Goal: Check status: Check status

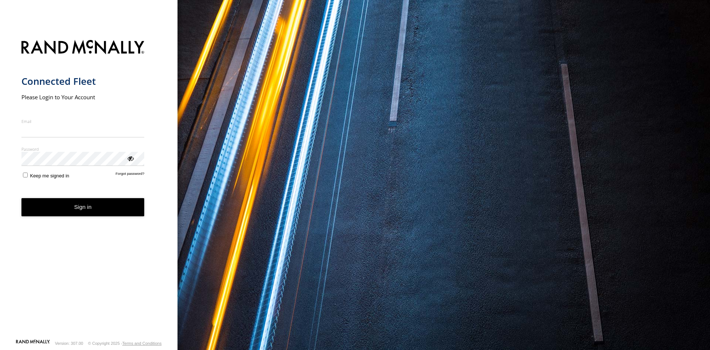
type input "**********"
click at [93, 211] on button "Sign in" at bounding box center [82, 207] width 123 height 18
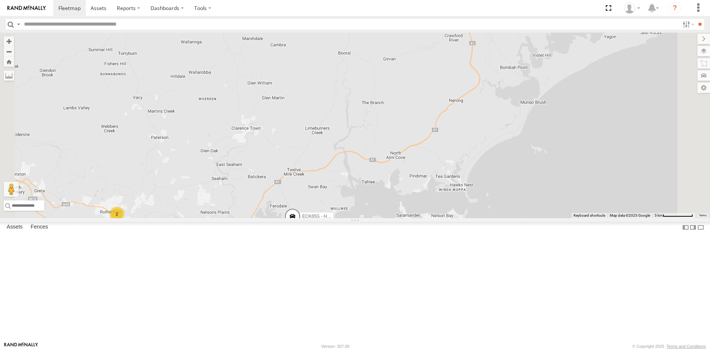
click at [301, 228] on span at bounding box center [293, 218] width 16 height 20
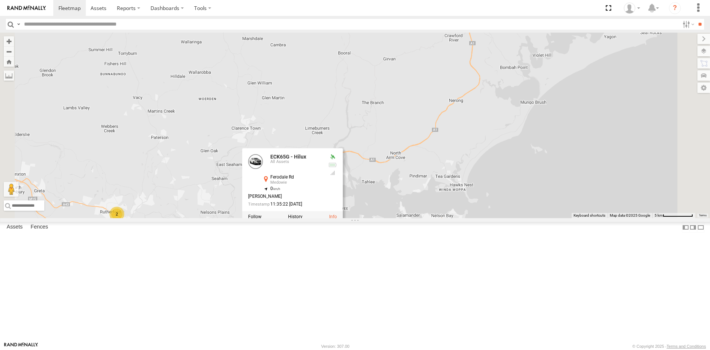
click at [499, 218] on div "ECK65G - Hilux Plumbing Truck 3 2 ECK65G - Hilux All Assets Ferodale Rd Medowie…" at bounding box center [355, 125] width 710 height 185
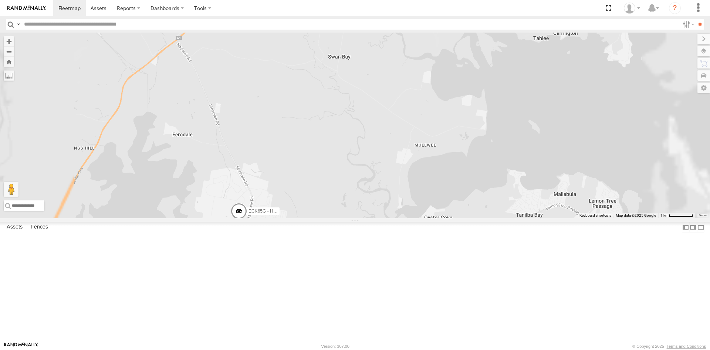
drag, startPoint x: 336, startPoint y: 305, endPoint x: 361, endPoint y: 175, distance: 132.0
click at [361, 176] on div "ECK65G - Hilux Plumbing Truck" at bounding box center [355, 125] width 710 height 185
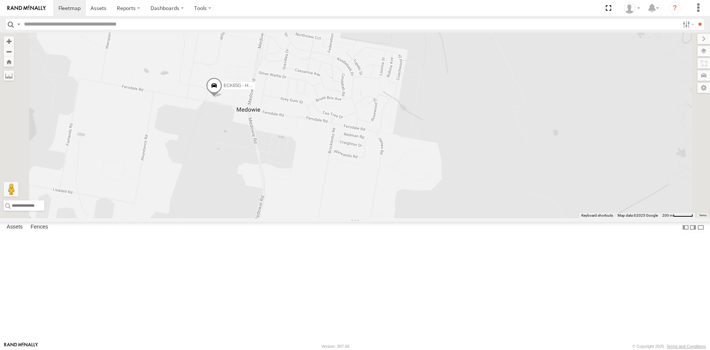
click at [0, 0] on div "ECK65G - Hilux" at bounding box center [0, 0] width 0 height 0
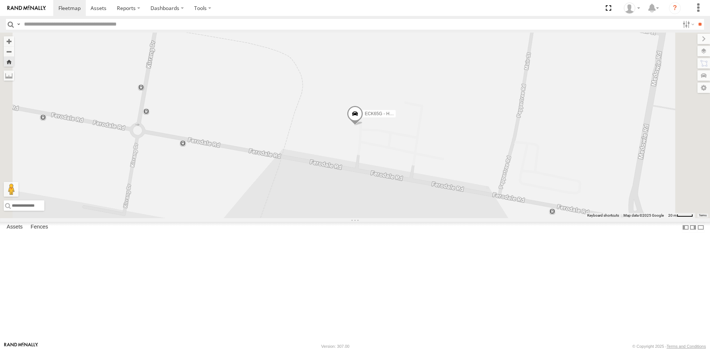
click at [0, 0] on div "ELK65A - Hilux" at bounding box center [0, 0] width 0 height 0
